Goal: Information Seeking & Learning: Get advice/opinions

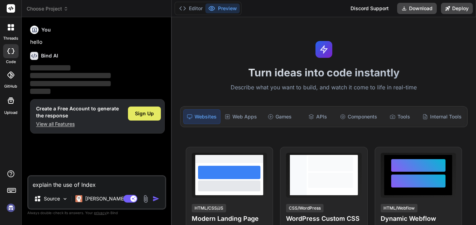
click at [142, 114] on span "Sign Up" at bounding box center [144, 113] width 19 height 7
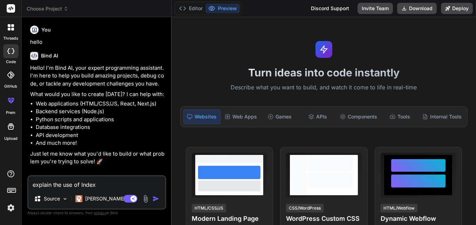
drag, startPoint x: 99, startPoint y: 183, endPoint x: 29, endPoint y: 183, distance: 70.4
click at [29, 183] on textarea "explain the use of Index" at bounding box center [96, 182] width 137 height 13
type textarea "x"
paste textarea "def response = executePricingFetch(quoteId) def addressDetails = response?.addr…"
type textarea "x"
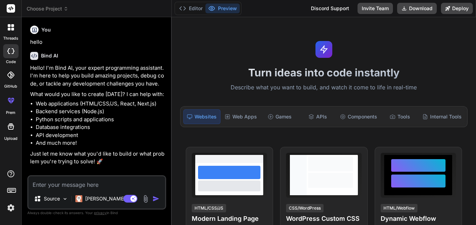
type textarea "def response = executePricingFetch(quoteId) def addressDetails = response?.addr…"
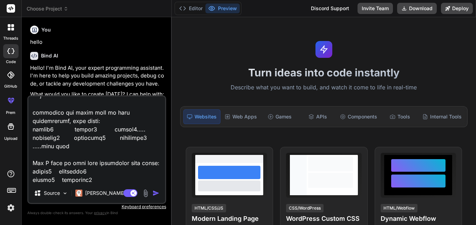
scroll to position [72, 0]
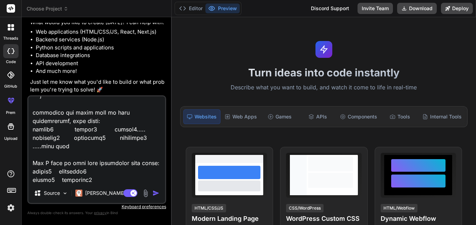
type textarea "x"
type textarea "def response = executePricingFetch(quoteId) def addressDetails = response?.addr…"
type textarea "x"
type textarea "def response = executePricingFetch(quoteId) def addressDetails = response?.addr…"
click at [86, 181] on textarea at bounding box center [96, 139] width 137 height 87
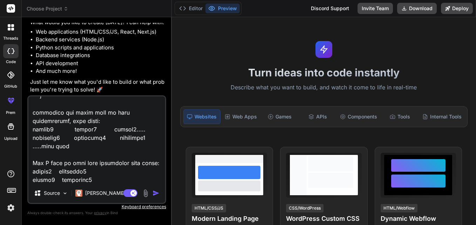
type textarea "x"
type textarea "def response = executePricingFetch(quoteId) def addressDetails = response?.addr…"
type textarea "x"
type textarea "def response = executePricingFetch(quoteId) def addressDetails = response?.addr…"
type textarea "x"
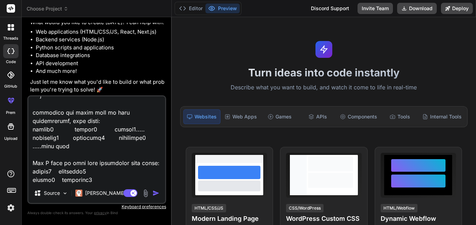
type textarea "def response = executePricingFetch(quoteId) def addressDetails = response?.addr…"
type textarea "x"
type textarea "def response = executePricingFetch(quoteId) def addressDetails = response?.addr…"
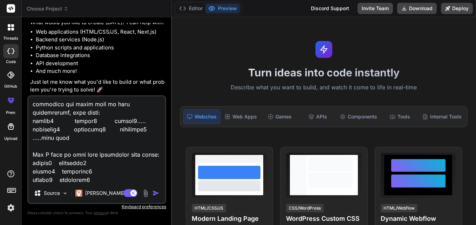
type textarea "x"
type textarea "def response = executePricingFetch(quoteId) def addressDetails = response?.addr…"
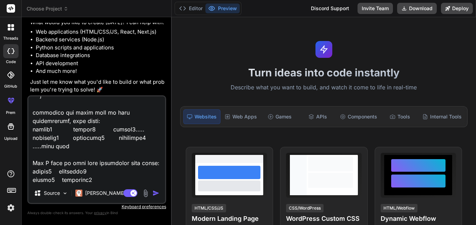
type textarea "x"
type textarea "def response = executePricingFetch(quoteId) def addressDetails = response?.addr…"
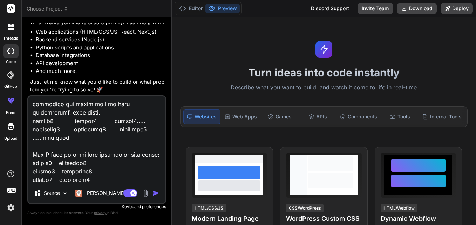
type textarea "x"
type textarea "def response = executePricingFetch(quoteId) def addressDetails = response?.addr…"
type textarea "x"
type textarea "def response = executePricingFetch(quoteId) def addressDetails = response?.addr…"
type textarea "x"
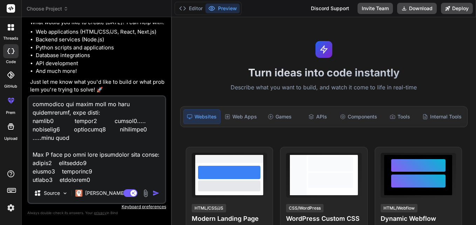
type textarea "def response = executePricingFetch(quoteId) def addressDetails = response?.addr…"
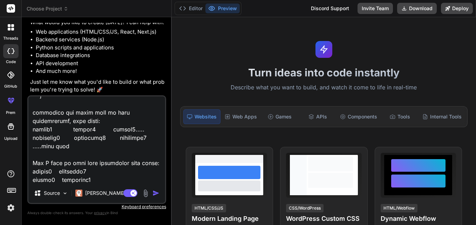
type textarea "x"
type textarea "def response = executePricingFetch(quoteId) def addressDetails = response?.addr…"
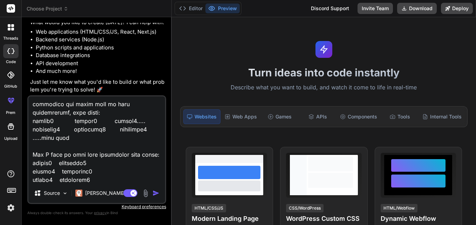
type textarea "x"
type textarea "def response = executePricingFetch(quoteId) def addressDetails = response?.addr…"
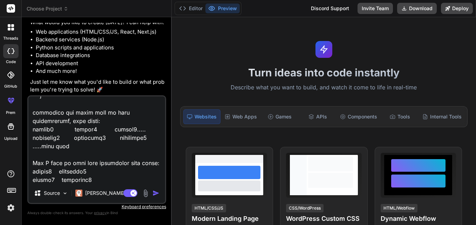
type textarea "x"
type textarea "def response = executePricingFetch(quoteId) def addressDetails = response?.addr…"
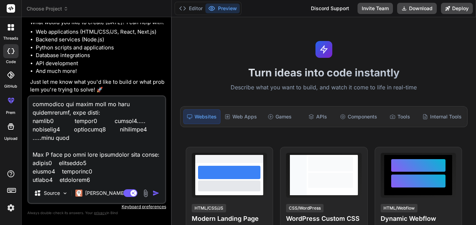
type textarea "x"
type textarea "def response = executePricingFetch(quoteId) def addressDetails = response?.addr…"
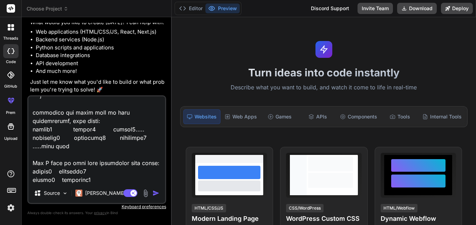
type textarea "x"
type textarea "def response = executePricingFetch(quoteId) def addressDetails = response?.addr…"
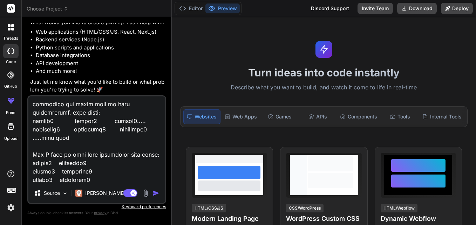
type textarea "x"
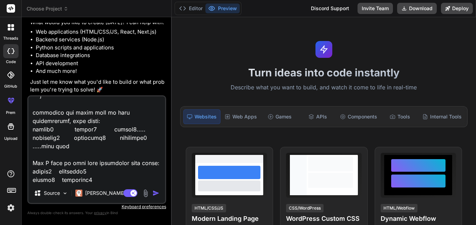
type textarea "def response = executePricingFetch(quoteId) def addressDetails = response?.addr…"
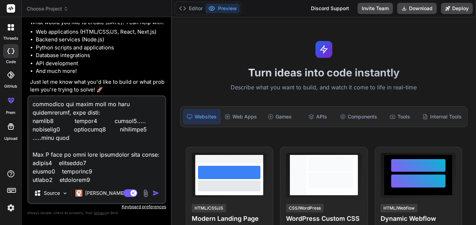
type textarea "x"
type textarea "def response = executePricingFetch(quoteId) def addressDetails = response?.addr…"
type textarea "x"
type textarea "def response = executePricingFetch(quoteId) def addressDetails = response?.addr…"
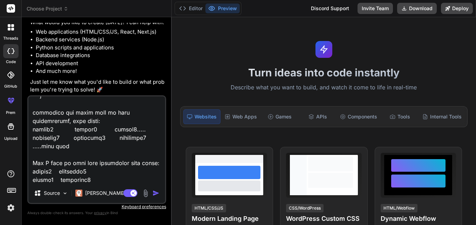
type textarea "x"
type textarea "def response = executePricingFetch(quoteId) def addressDetails = response?.addr…"
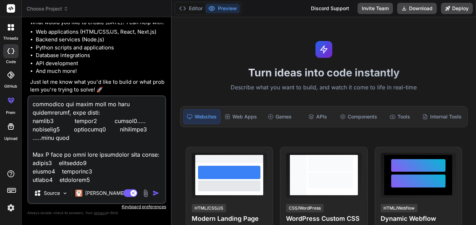
type textarea "x"
type textarea "def response = executePricingFetch(quoteId) def addressDetails = response?.addr…"
type textarea "x"
type textarea "def response = executePricingFetch(quoteId) def addressDetails = response?.addr…"
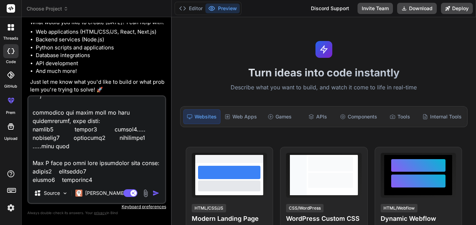
type textarea "x"
type textarea "def response = executePricingFetch(quoteId) def addressDetails = response?.addr…"
type textarea "x"
type textarea "def response = executePricingFetch(quoteId) def addressDetails = response?.addr…"
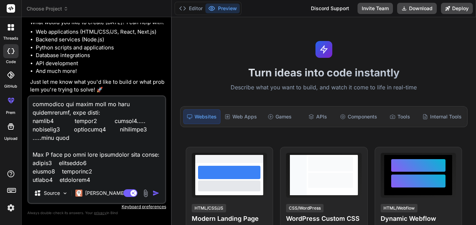
type textarea "x"
type textarea "def response = executePricingFetch(quoteId) def addressDetails = response?.addr…"
type textarea "x"
type textarea "def response = executePricingFetch(quoteId) def addressDetails = response?.addr…"
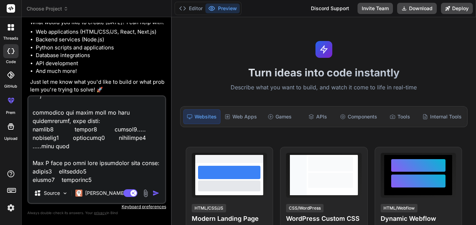
type textarea "x"
type textarea "def response = executePricingFetch(quoteId) def addressDetails = response?.addr…"
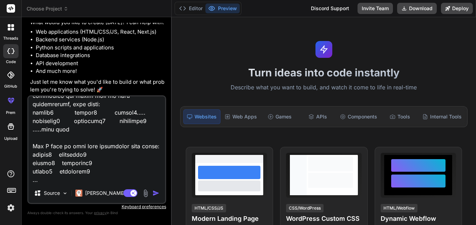
type textarea "x"
type textarea "def response = executePricingFetch(quoteId) def addressDetails = response?.addr…"
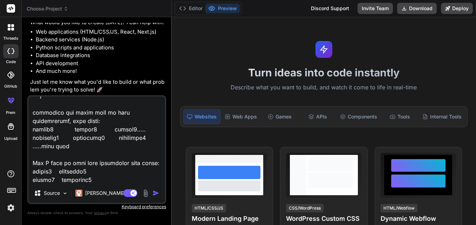
type textarea "x"
type textarea "def response = executePricingFetch(quoteId) def addressDetails = response?.addr…"
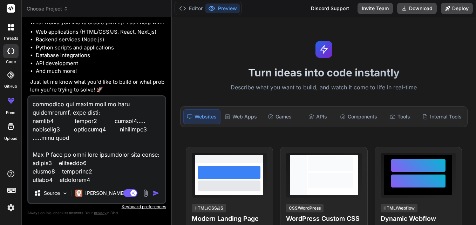
type textarea "x"
type textarea "def response = executePricingFetch(quoteId) def addressDetails = response?.addr…"
type textarea "x"
type textarea "def response = executePricingFetch(quoteId) def addressDetails = response?.addr…"
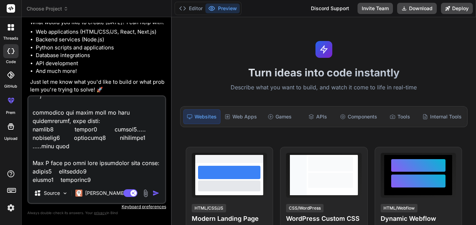
type textarea "x"
type textarea "def response = executePricingFetch(quoteId) def addressDetails = response?.addr…"
type textarea "x"
type textarea "def response = executePricingFetch(quoteId) def addressDetails = response?.addr…"
type textarea "x"
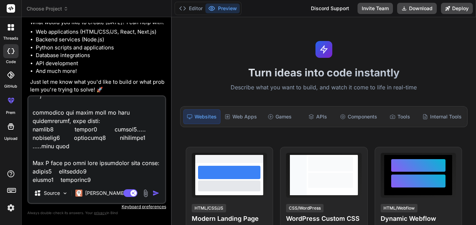
type textarea "def response = executePricingFetch(quoteId) def addressDetails = response?.addr…"
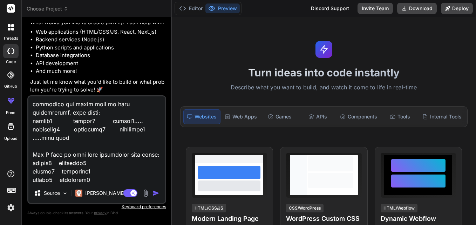
type textarea "x"
type textarea "def response = executePricingFetch(quoteId) def addressDetails = response?.addr…"
type textarea "x"
type textarea "def response = executePricingFetch(quoteId) def addressDetails = response?.addr…"
type textarea "x"
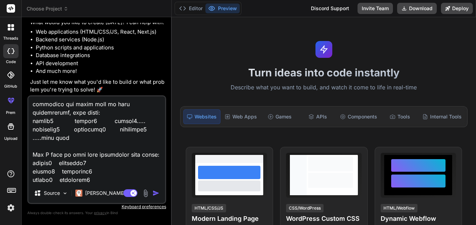
type textarea "def response = executePricingFetch(quoteId) def addressDetails = response?.addr…"
type textarea "x"
type textarea "def response = executePricingFetch(quoteId) def addressDetails = response?.addr…"
type textarea "x"
type textarea "def response = executePricingFetch(quoteId) def addressDetails = response?.addr…"
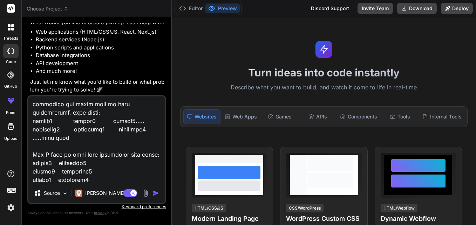
type textarea "x"
type textarea "def response = executePricingFetch(quoteId) def addressDetails = response?.addr…"
type textarea "x"
type textarea "def response = executePricingFetch(quoteId) def addressDetails = response?.addr…"
type textarea "x"
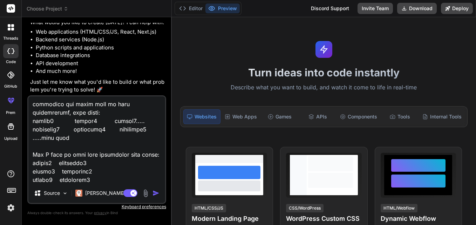
type textarea "def response = executePricingFetch(quoteId) def addressDetails = response?.addr…"
type textarea "x"
type textarea "def response = executePricingFetch(quoteId) def addressDetails = response?.addr…"
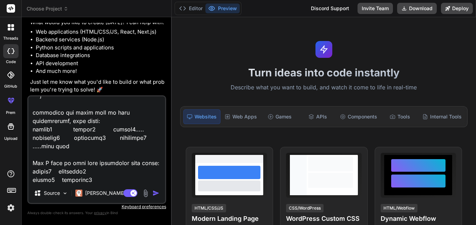
type textarea "x"
type textarea "def response = executePricingFetch(quoteId) def addressDetails = response?.addr…"
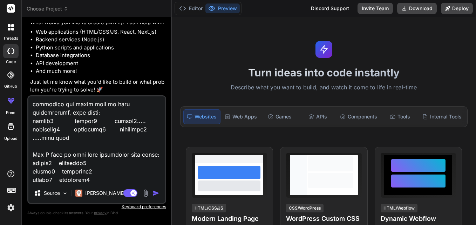
type textarea "x"
type textarea "def response = executePricingFetch(quoteId) def addressDetails = response?.addr…"
type textarea "x"
type textarea "def response = executePricingFetch(quoteId) def addressDetails = response?.addr…"
type textarea "x"
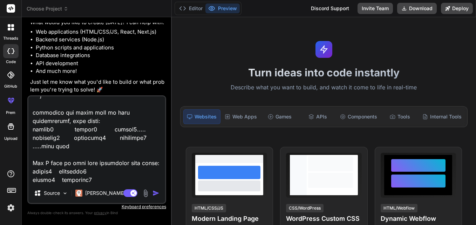
type textarea "def response = executePricingFetch(quoteId) def addressDetails = response?.addr…"
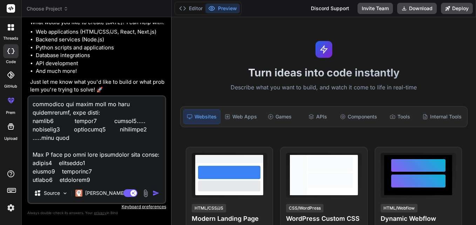
scroll to position [2094, 0]
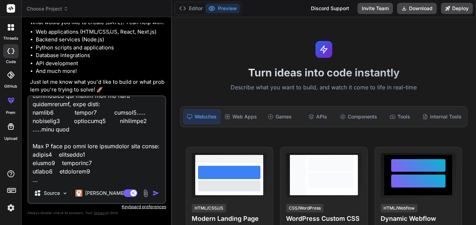
type textarea "x"
type textarea "def response = executePricingFetch(quoteId) def addressDetails = response?.addr…"
type textarea "x"
type textarea "def response = executePricingFetch(quoteId) def addressDetails = response?.addr…"
type textarea "x"
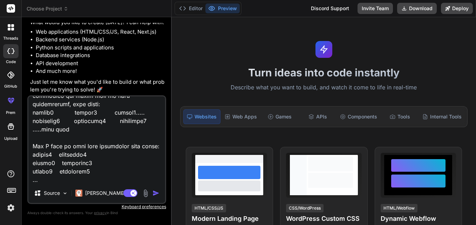
type textarea "def response = executePricingFetch(quoteId) def addressDetails = response?.addr…"
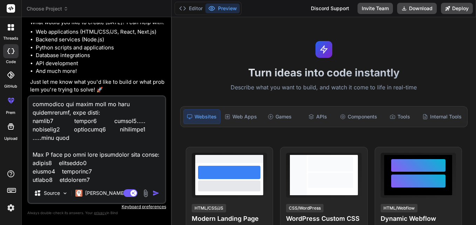
type textarea "x"
type textarea "def response = executePricingFetch(quoteId) def addressDetails = response?.addr…"
type textarea "x"
type textarea "def response = executePricingFetch(quoteId) def addressDetails = response?.addr…"
type textarea "x"
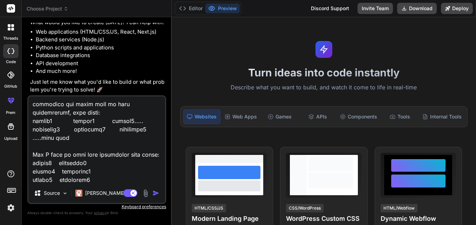
type textarea "def response = executePricingFetch(quoteId) def addressDetails = response?.addr…"
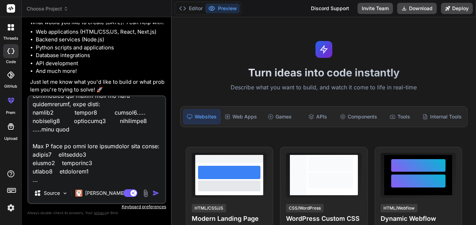
type textarea "x"
type textarea "def response = executePricingFetch(quoteId) def addressDetails = response?.addr…"
type textarea "x"
type textarea "def response = executePricingFetch(quoteId) def addressDetails = response?.addr…"
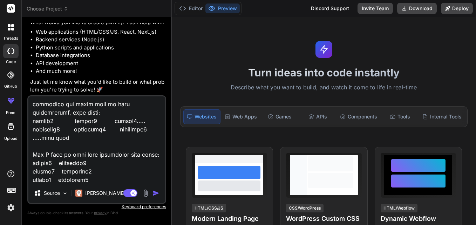
type textarea "x"
type textarea "def response = executePricingFetch(quoteId) def addressDetails = response?.addr…"
type textarea "x"
type textarea "def response = executePricingFetch(quoteId) def addressDetails = response?.addr…"
type textarea "x"
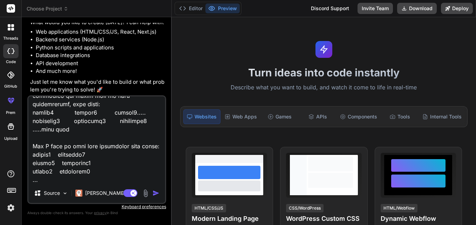
type textarea "def response = executePricingFetch(quoteId) def addressDetails = response?.addr…"
type textarea "x"
type textarea "def response = executePricingFetch(quoteId) def addressDetails = response?.addr…"
type textarea "x"
type textarea "def response = executePricingFetch(quoteId) def addressDetails = response?.addr…"
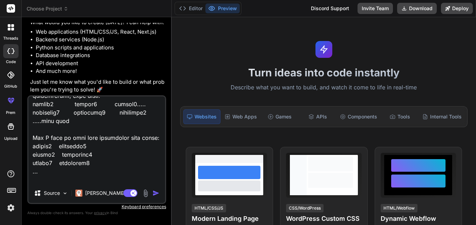
type textarea "x"
type textarea "def response = executePricingFetch(quoteId) def addressDetails = response?.addr…"
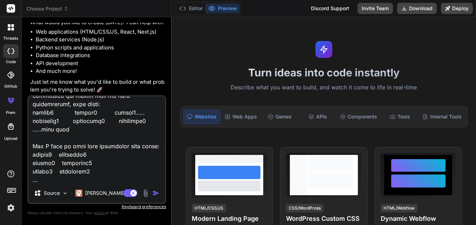
type textarea "x"
type textarea "def response = executePricingFetch(quoteId) def addressDetails = response?.addr…"
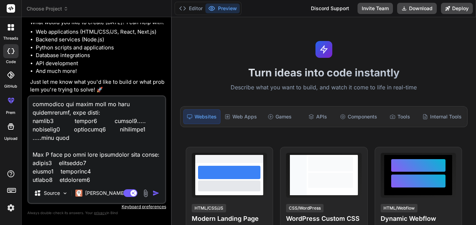
type textarea "x"
type textarea "def response = executePricingFetch(quoteId) def addressDetails = response?.addr…"
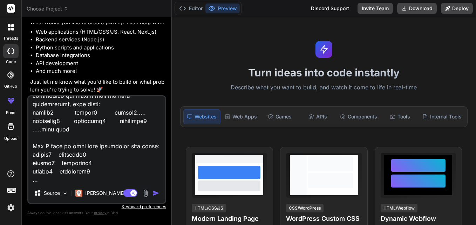
type textarea "x"
type textarea "def response = executePricingFetch(quoteId) def addressDetails = response?.addr…"
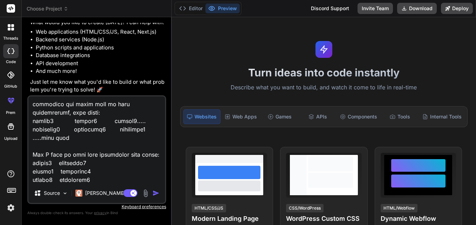
type textarea "x"
type textarea "def response = executePricingFetch(quoteId) def addressDetails = response?.addr…"
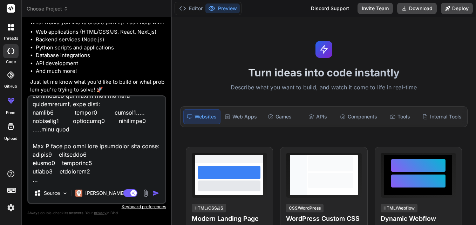
type textarea "x"
type textarea "def response = executePricingFetch(quoteId) def addressDetails = response?.addr…"
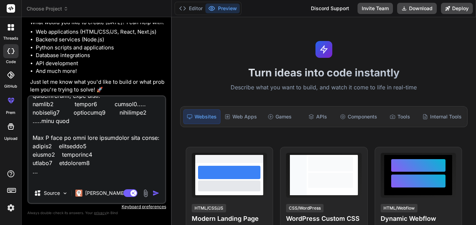
type textarea "x"
type textarea "def response = executePricingFetch(quoteId) def addressDetails = response?.addr…"
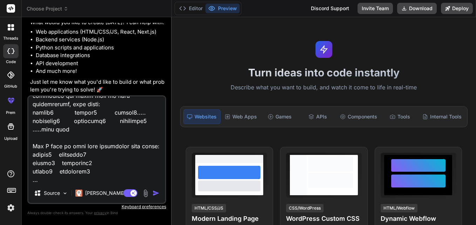
type textarea "x"
type textarea "def response = executePricingFetch(quoteId) def addressDetails = response?.addr…"
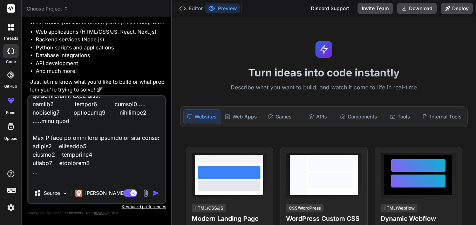
type textarea "x"
type textarea "def response = executePricingFetch(quoteId) def addressDetails = response?.addr…"
type textarea "x"
type textarea "def response = executePricingFetch(quoteId) def addressDetails = response?.addr…"
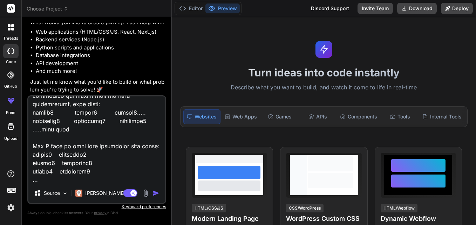
type textarea "x"
type textarea "def response = executePricingFetch(quoteId) def addressDetails = response?.addr…"
type textarea "x"
type textarea "def response = executePricingFetch(quoteId) def addressDetails = response?.addr…"
type textarea "x"
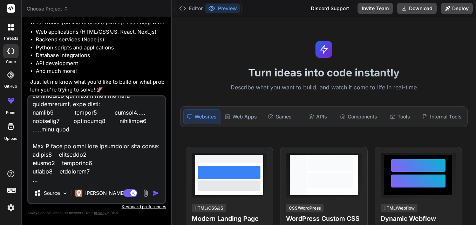
type textarea "def response = executePricingFetch(quoteId) def addressDetails = response?.addr…"
type textarea "x"
type textarea "def response = executePricingFetch(quoteId) def addressDetails = response?.addr…"
type textarea "x"
type textarea "def response = executePricingFetch(quoteId) def addressDetails = response?.addr…"
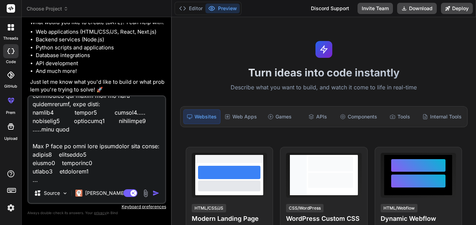
type textarea "x"
type textarea "def response = executePricingFetch(quoteId) def addressDetails = response?.addr…"
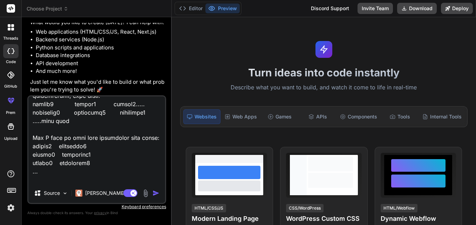
type textarea "x"
type textarea "def response = executePricingFetch(quoteId) def addressDetails = response?.addr…"
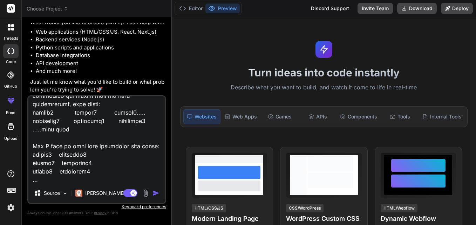
type textarea "x"
type textarea "def response = executePricingFetch(quoteId) def addressDetails = response?.addr…"
type textarea "x"
type textarea "def response = executePricingFetch(quoteId) def addressDetails = response?.addr…"
type textarea "x"
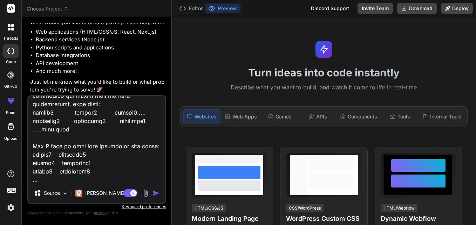
type textarea "def response = executePricingFetch(quoteId) def addressDetails = response?.addr…"
type textarea "x"
type textarea "def response = executePricingFetch(quoteId) def addressDetails = response?.addr…"
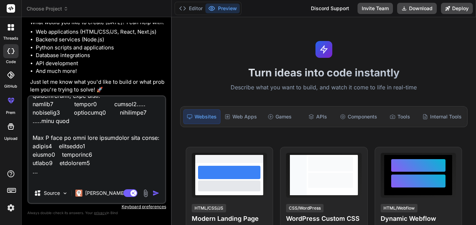
type textarea "x"
type textarea "def response = executePricingFetch(quoteId) def addressDetails = response?.addr…"
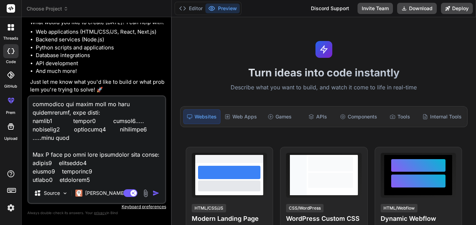
type textarea "x"
type textarea "def response = executePricingFetch(quoteId) def addressDetails = response?.addr…"
type textarea "x"
type textarea "def response = executePricingFetch(quoteId) def addressDetails = response?.addr…"
type textarea "x"
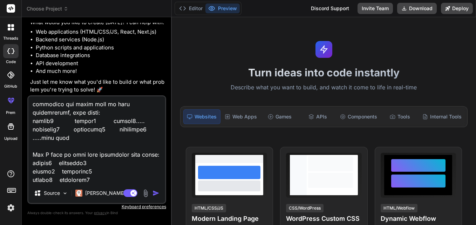
type textarea "def response = executePricingFetch(quoteId) def addressDetails = response?.addr…"
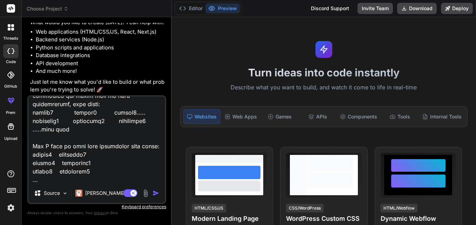
type textarea "x"
type textarea "def response = executePricingFetch(quoteId) def addressDetails = response?.addr…"
type textarea "x"
type textarea "def response = executePricingFetch(quoteId) def addressDetails = response?.addr…"
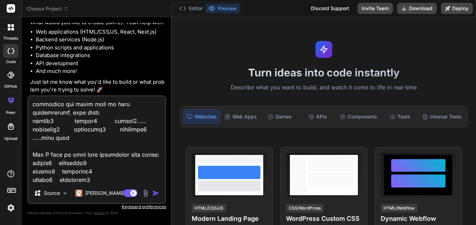
type textarea "x"
type textarea "def response = executePricingFetch(quoteId) def addressDetails = response?.addr…"
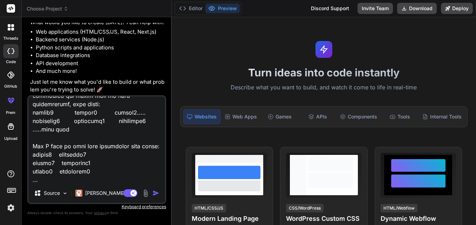
type textarea "x"
type textarea "def response = executePricingFetch(quoteId) def addressDetails = response?.addr…"
type textarea "x"
type textarea "def response = executePricingFetch(quoteId) def addressDetails = response?.addr…"
type textarea "x"
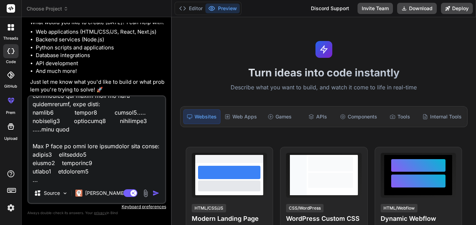
type textarea "def response = executePricingFetch(quoteId) def addressDetails = response?.addr…"
type textarea "x"
type textarea "def response = executePricingFetch(quoteId) def addressDetails = response?.addr…"
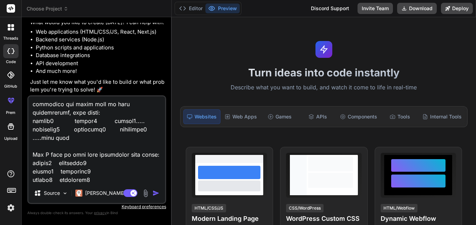
type textarea "x"
type textarea "def response = executePricingFetch(quoteId) def addressDetails = response?.addr…"
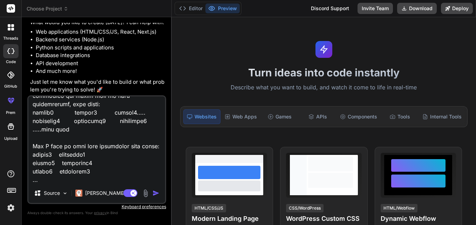
type textarea "x"
type textarea "def response = executePricingFetch(quoteId) def addressDetails = response?.addr…"
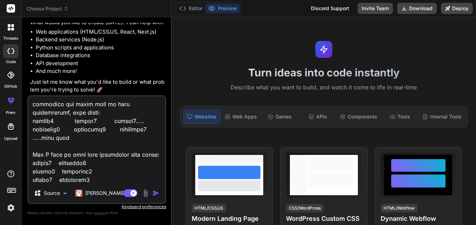
type textarea "x"
type textarea "def response = executePricingFetch(quoteId) def addressDetails = response?.addr…"
type textarea "x"
type textarea "def response = executePricingFetch(quoteId) def addressDetails = response?.addr…"
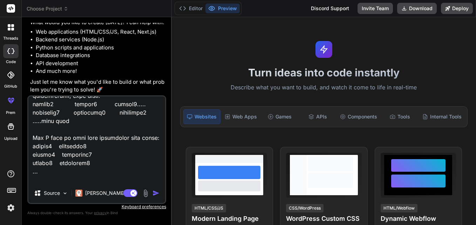
type textarea "x"
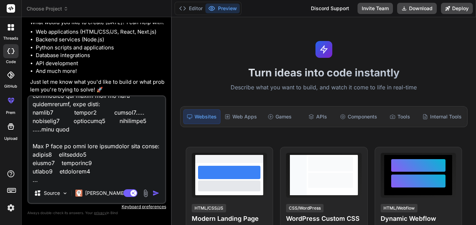
type textarea "def response = executePricingFetch(quoteId) def addressDetails = response?.addr…"
type textarea "x"
type textarea "def response = executePricingFetch(quoteId) def addressDetails = response?.addr…"
click at [156, 193] on img "button" at bounding box center [155, 193] width 7 height 7
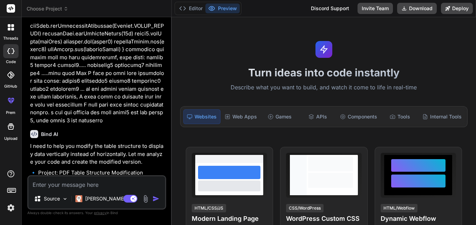
scroll to position [1028, 0]
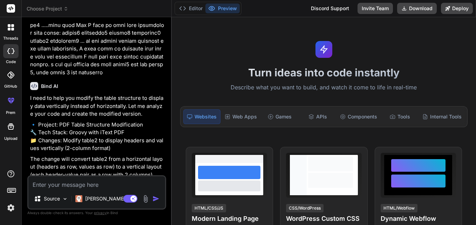
click at [82, 182] on textarea at bounding box center [96, 182] width 137 height 13
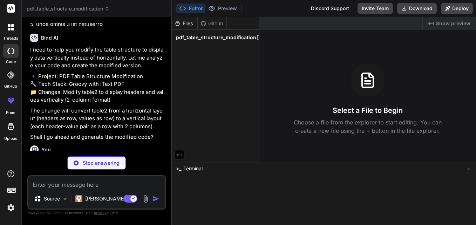
scroll to position [1139, 0]
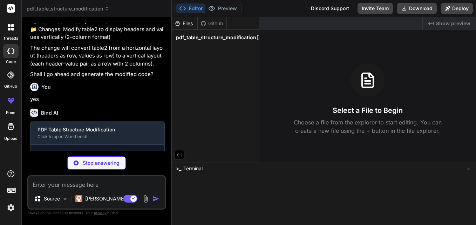
click at [104, 167] on div "Stop answering" at bounding box center [96, 162] width 59 height 13
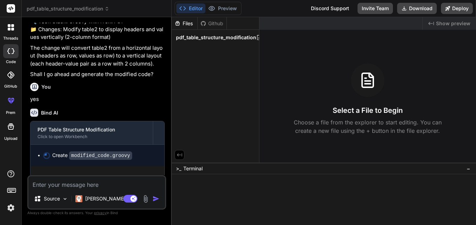
scroll to position [1133, 0]
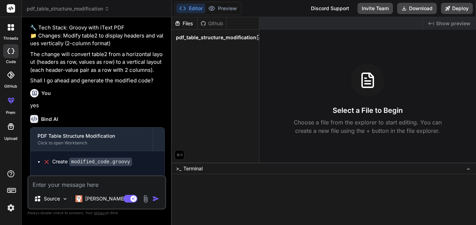
click at [76, 185] on textarea at bounding box center [96, 182] width 137 height 13
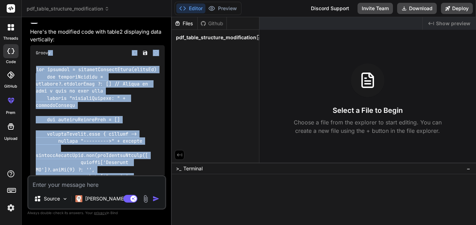
scroll to position [1334, 0]
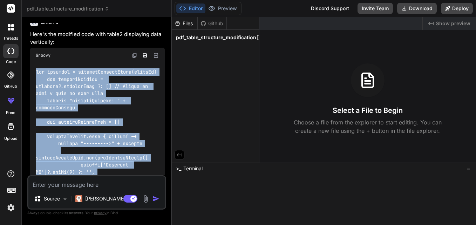
drag, startPoint x: 53, startPoint y: 89, endPoint x: 33, endPoint y: 56, distance: 38.3
copy code "def response = executePricingFetch(quoteId) def addressDetails = response?.addr…"
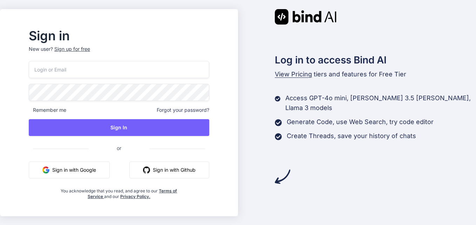
click at [81, 69] on input "email" at bounding box center [119, 69] width 180 height 17
type input "[EMAIL_ADDRESS][DOMAIN_NAME]"
click at [63, 110] on span "Remember me" at bounding box center [47, 109] width 37 height 7
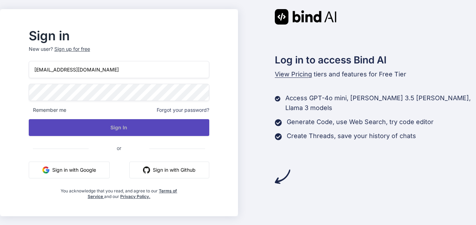
click at [80, 120] on button "Sign In" at bounding box center [119, 127] width 180 height 17
